Goal: Information Seeking & Learning: Learn about a topic

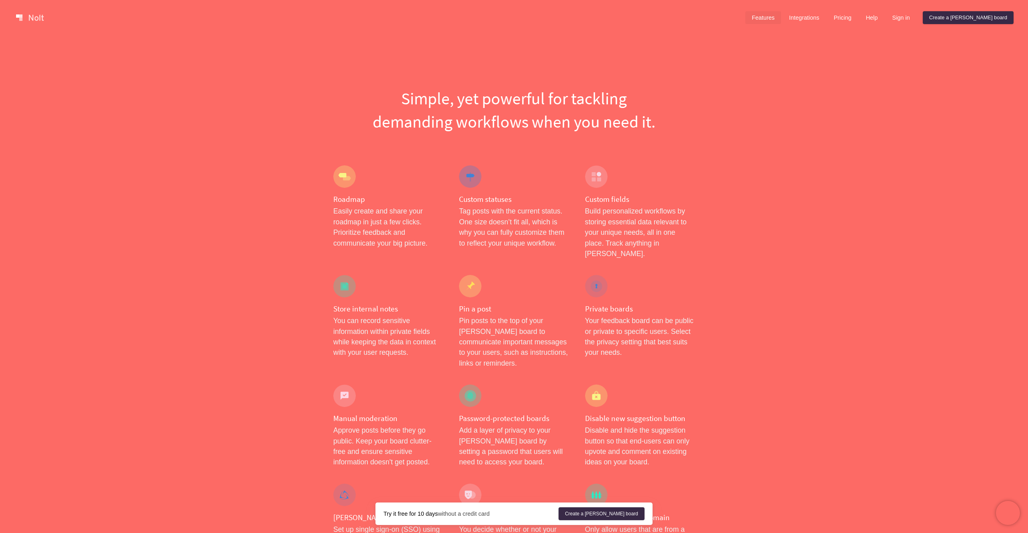
click at [55, 8] on div "Features Integrations Pricing Help Sign in Create a [PERSON_NAME] board Menu" at bounding box center [514, 17] width 1028 height 35
click at [27, 23] on link at bounding box center [30, 17] width 34 height 13
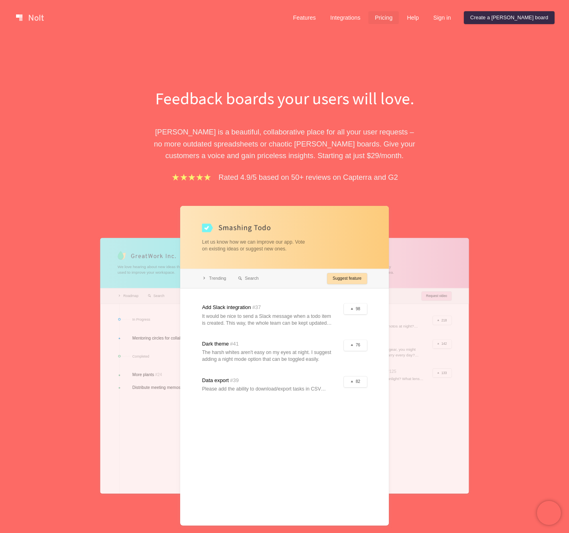
click at [399, 17] on link "Pricing" at bounding box center [384, 17] width 31 height 13
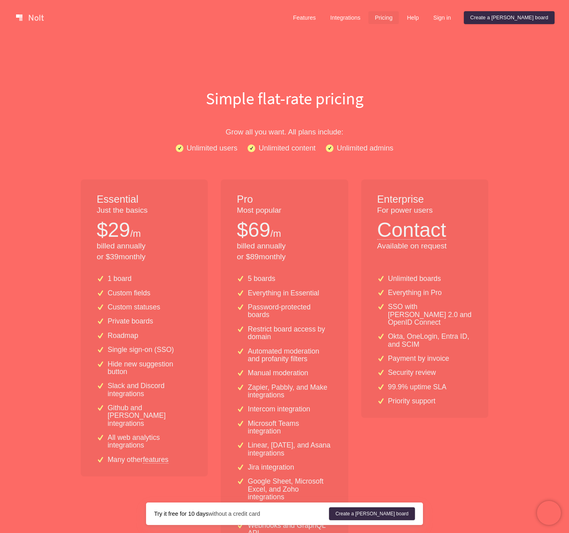
click at [147, 324] on p "Private boards" at bounding box center [130, 322] width 45 height 8
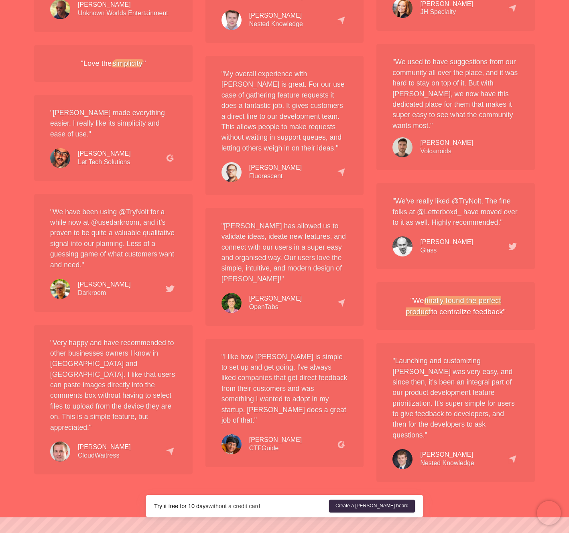
scroll to position [1497, 0]
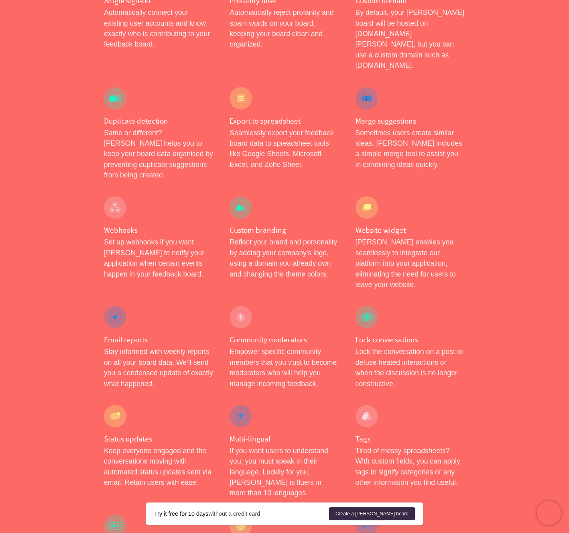
scroll to position [1180, 0]
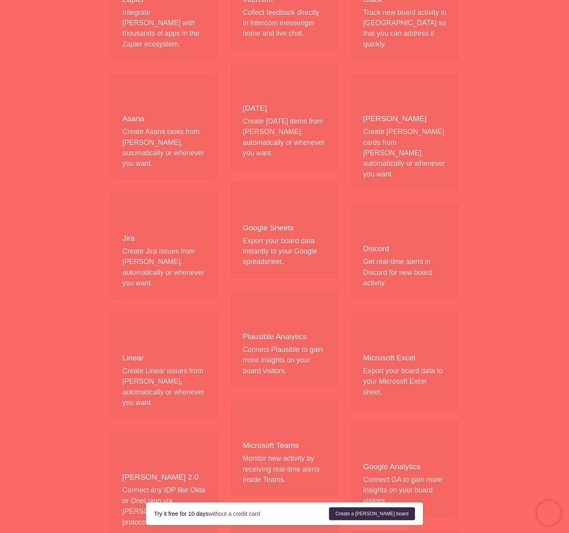
scroll to position [781, 0]
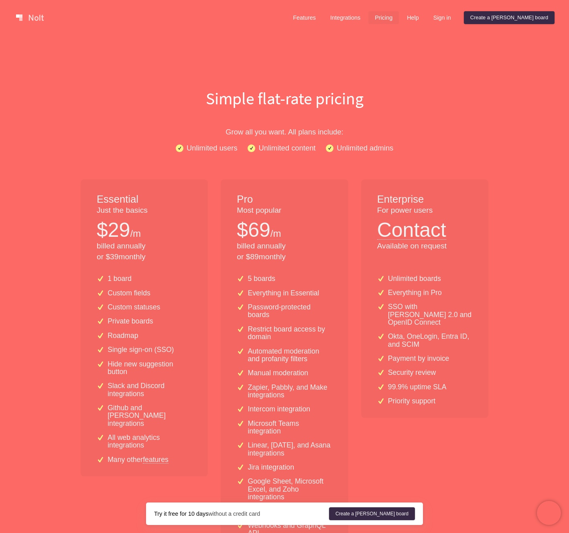
click at [36, 19] on link at bounding box center [30, 17] width 34 height 13
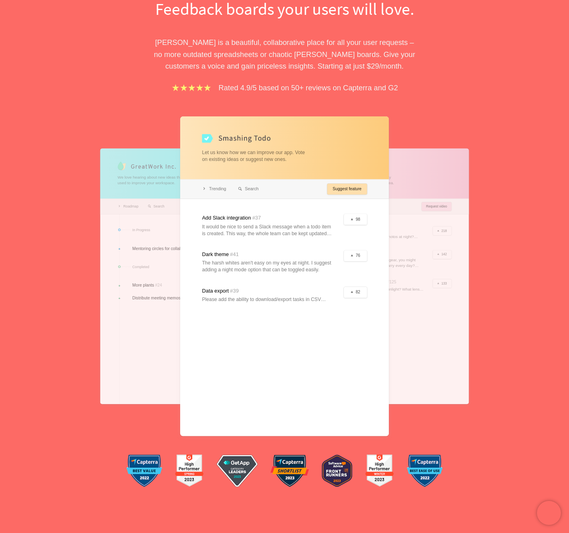
click at [356, 190] on div at bounding box center [284, 276] width 209 height 320
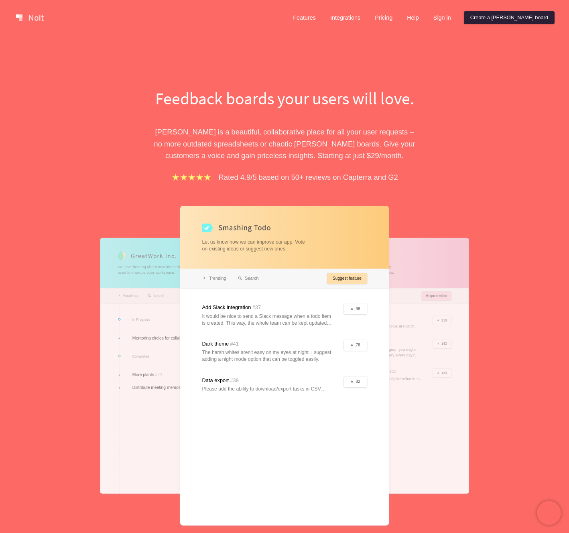
click at [499, 18] on link "Create a [PERSON_NAME] board" at bounding box center [509, 17] width 91 height 13
click at [399, 20] on link "Pricing" at bounding box center [384, 17] width 31 height 13
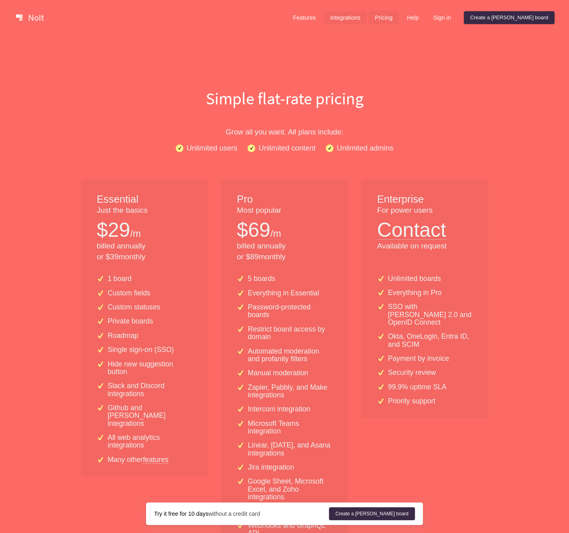
click at [367, 18] on link "Integrations" at bounding box center [345, 17] width 43 height 13
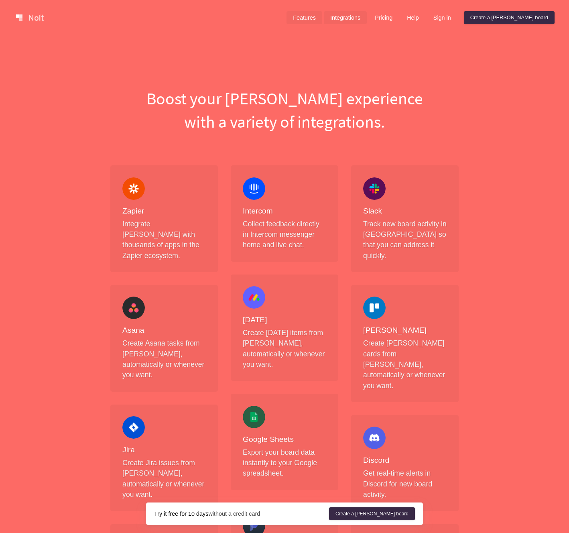
click at [322, 18] on link "Features" at bounding box center [305, 17] width 36 height 13
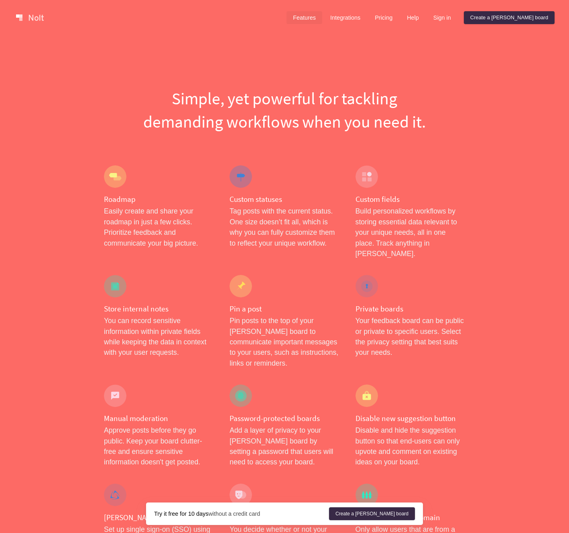
click at [31, 11] on div at bounding box center [149, 18] width 272 height 16
click at [29, 18] on link at bounding box center [30, 17] width 34 height 13
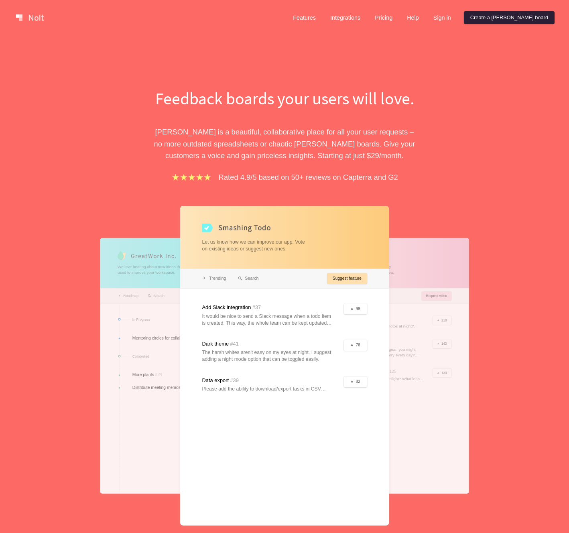
click at [503, 16] on link "Create a [PERSON_NAME] board" at bounding box center [509, 17] width 91 height 13
click at [322, 19] on link "Features" at bounding box center [305, 17] width 36 height 13
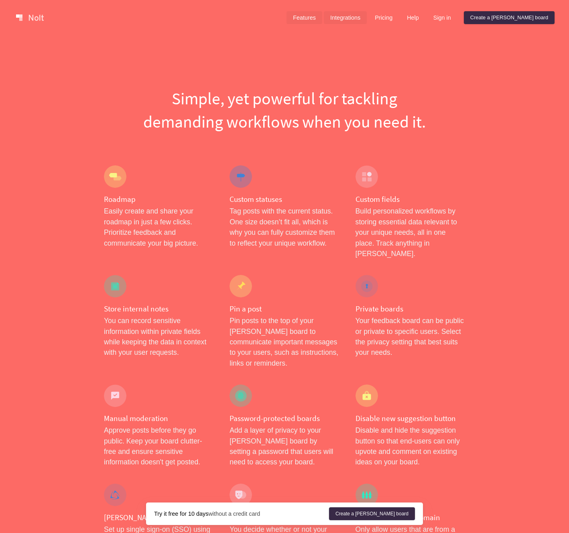
click at [367, 18] on link "Integrations" at bounding box center [345, 17] width 43 height 13
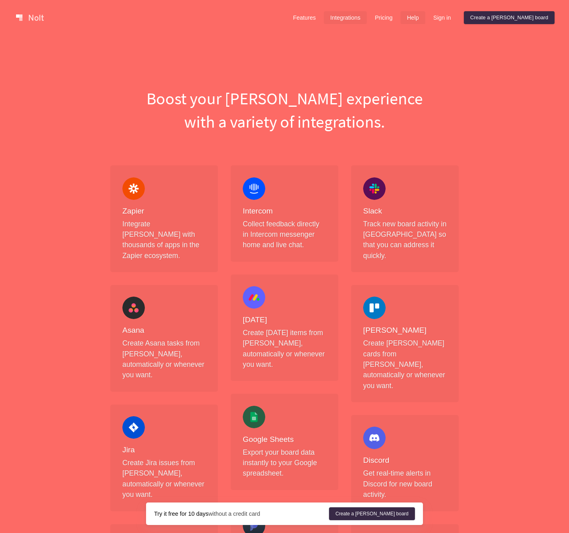
click at [426, 21] on link "Help" at bounding box center [413, 17] width 25 height 13
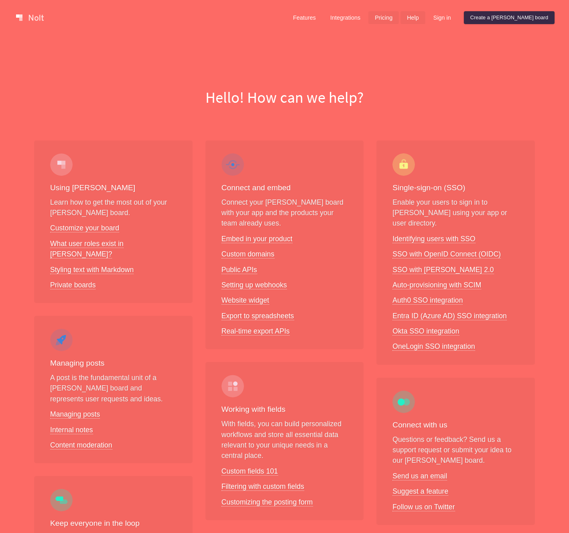
click at [399, 20] on link "Pricing" at bounding box center [384, 17] width 31 height 13
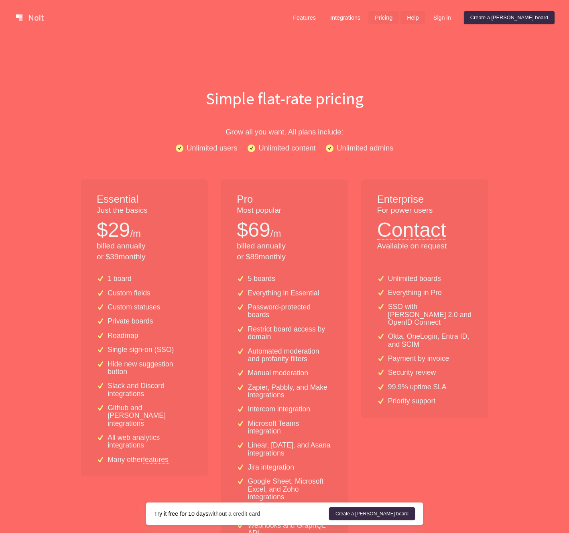
click at [426, 21] on link "Help" at bounding box center [413, 17] width 25 height 13
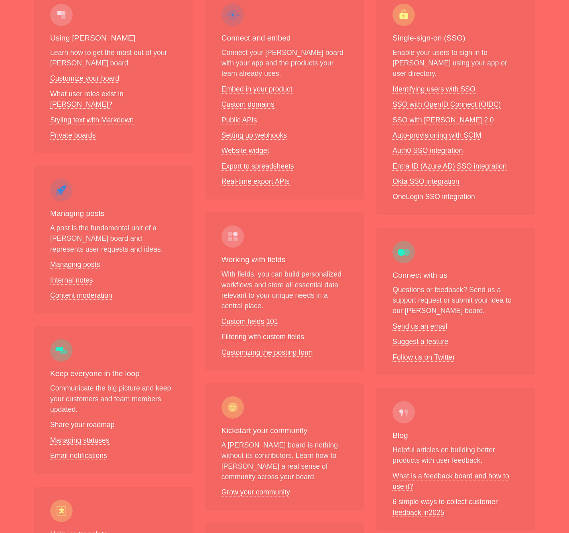
scroll to position [144, 0]
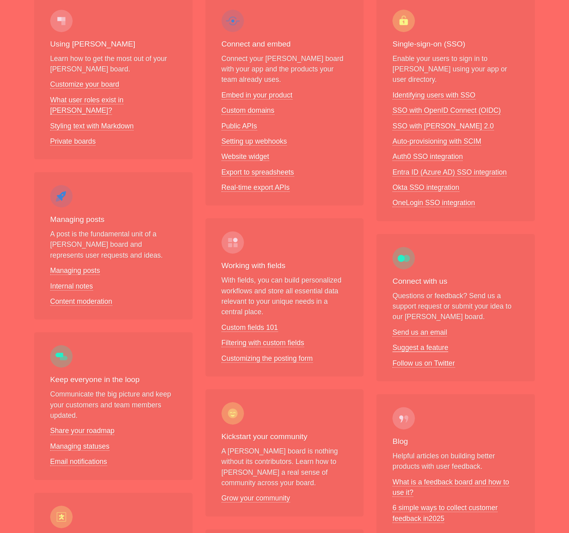
click at [430, 344] on link "Suggest a feature" at bounding box center [421, 348] width 56 height 8
